Goal: Find specific page/section: Find specific page/section

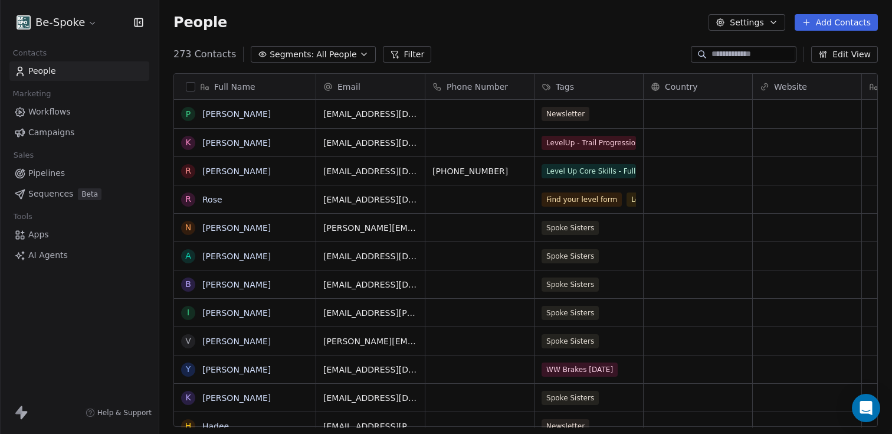
scroll to position [372, 724]
click at [45, 132] on span "Campaigns" at bounding box center [51, 132] width 46 height 12
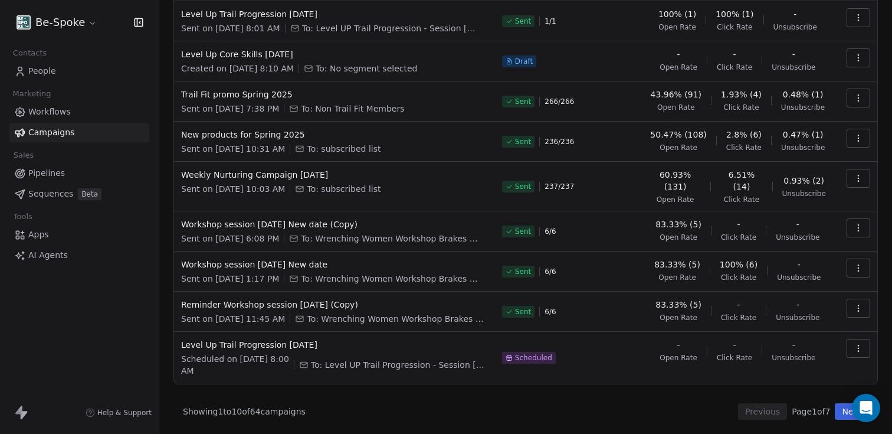
scroll to position [233, 0]
click at [835, 411] on button "Next" at bounding box center [852, 411] width 34 height 17
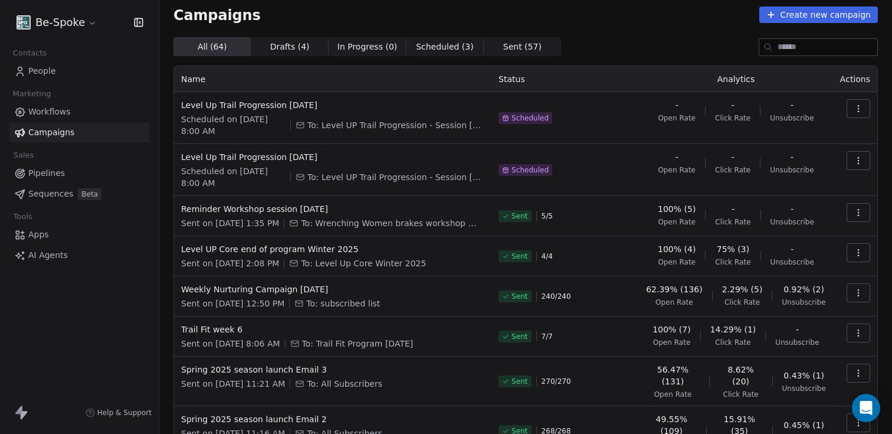
scroll to position [0, 0]
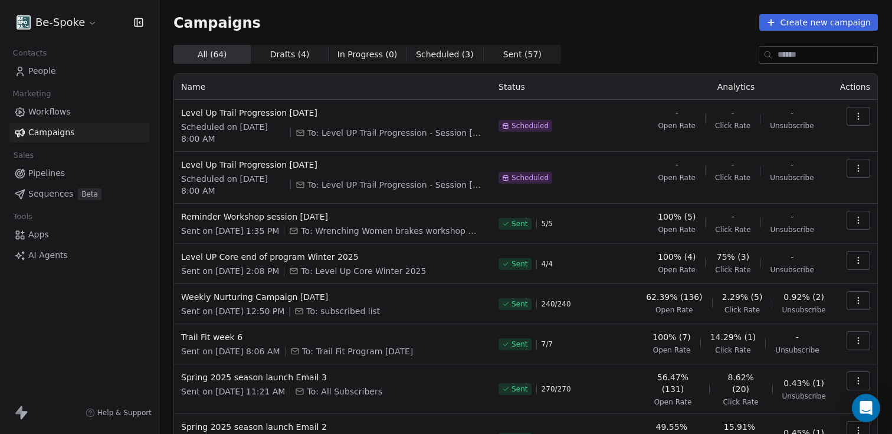
click at [503, 51] on span "Sent ( 57 )" at bounding box center [522, 54] width 38 height 12
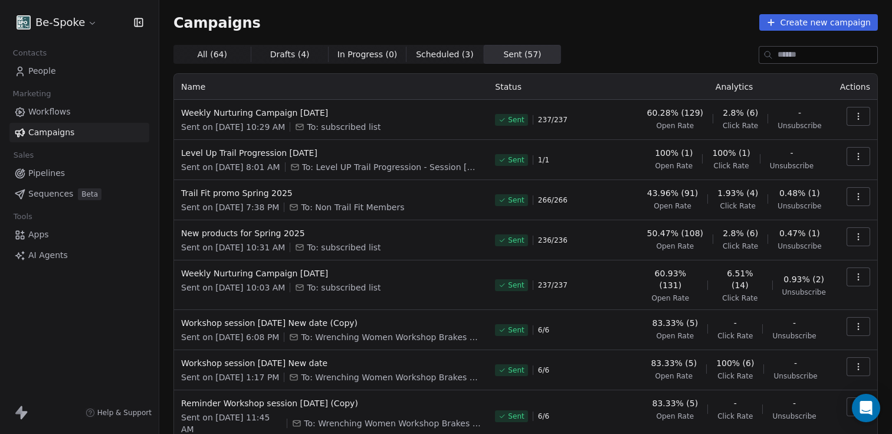
click at [45, 77] on span "People" at bounding box center [42, 71] width 28 height 12
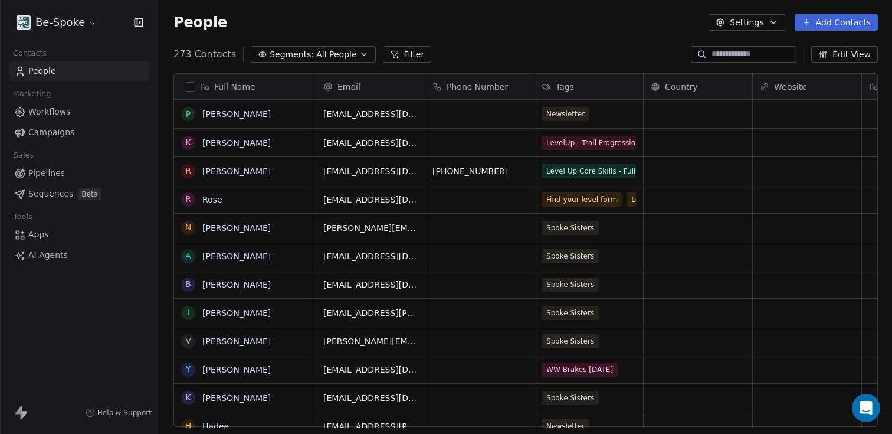
scroll to position [372, 724]
